Goal: Find specific page/section: Find specific page/section

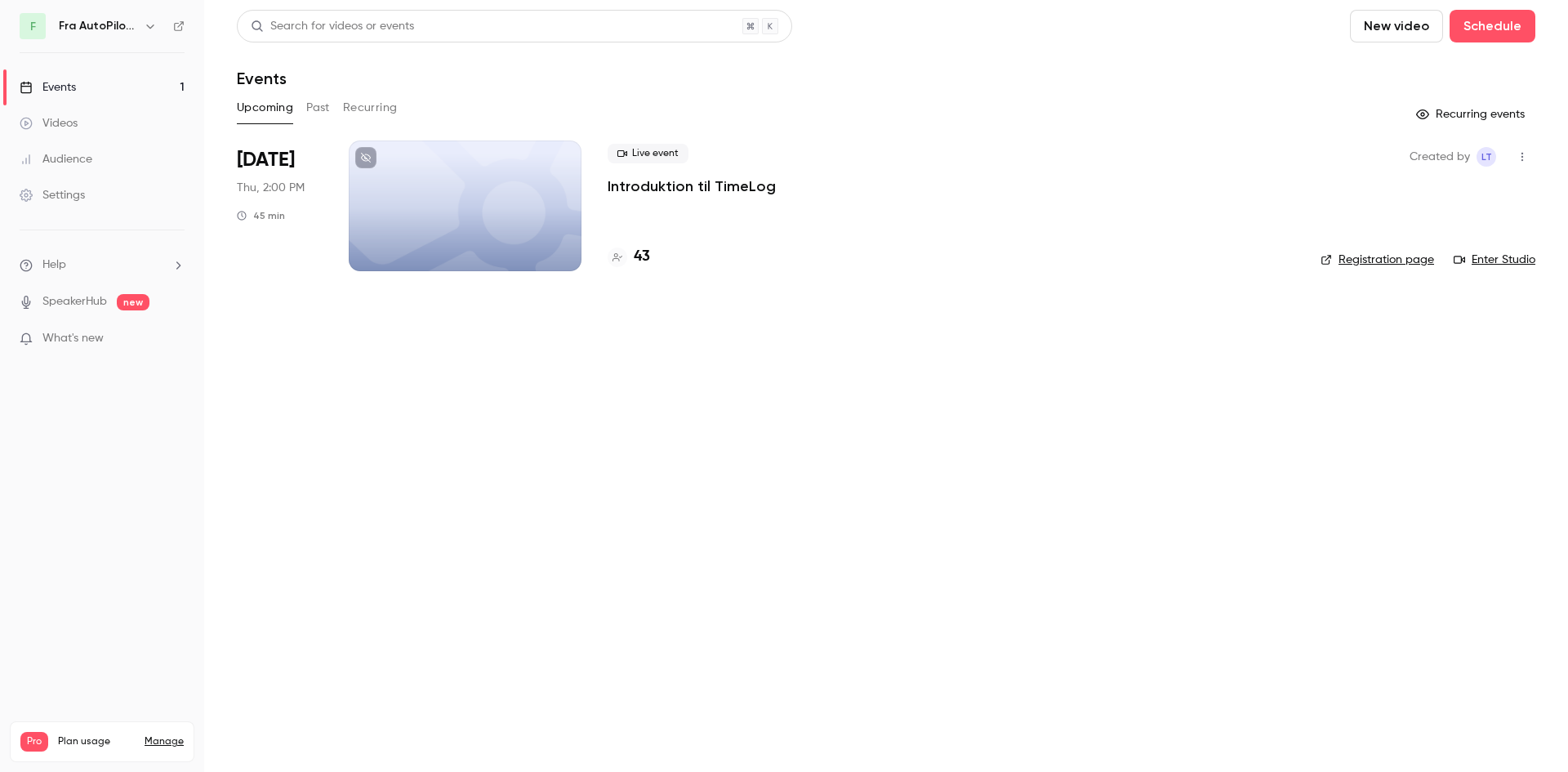
click at [832, 503] on main "Search for videos or events New video Schedule Events Upcoming Past Recurring R…" at bounding box center [886, 386] width 1364 height 772
click at [763, 523] on main "Search for videos or events New video Schedule Events Upcoming Past Recurring R…" at bounding box center [886, 386] width 1364 height 772
